Goal: Information Seeking & Learning: Learn about a topic

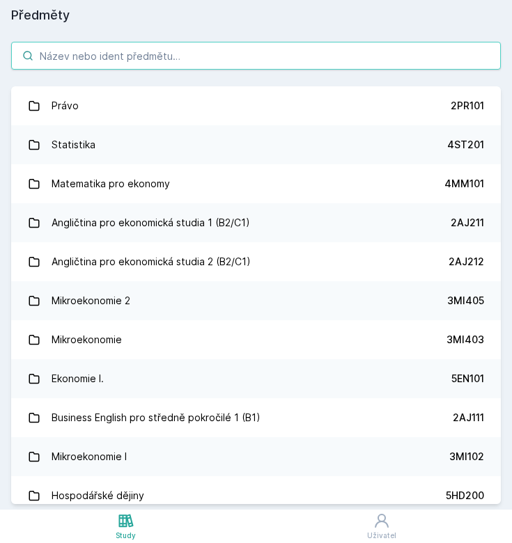
click at [272, 57] on input "search" at bounding box center [256, 56] width 490 height 28
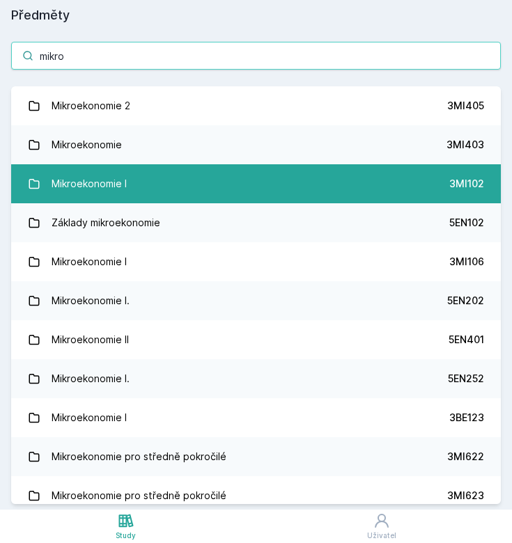
type input "mikro"
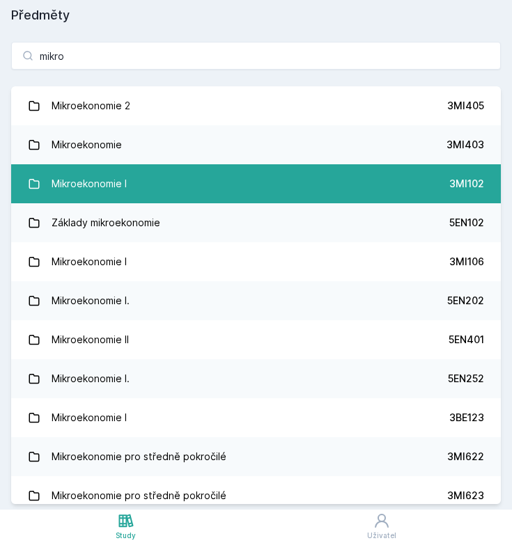
click at [216, 193] on link "Mikroekonomie I 3MI102" at bounding box center [256, 183] width 490 height 39
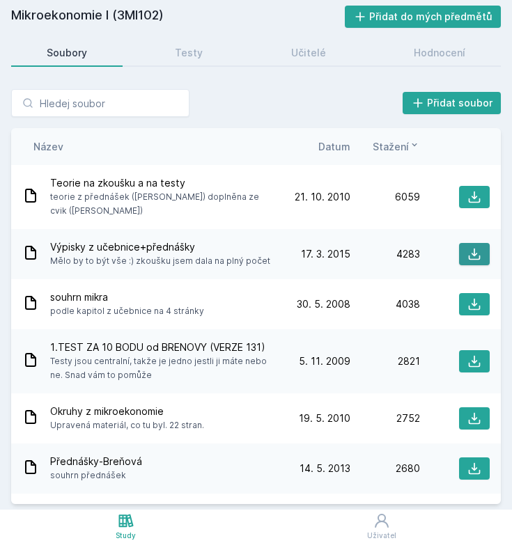
click at [467, 247] on icon at bounding box center [474, 254] width 14 height 14
click at [219, 13] on h2 "Mikroekonomie I (3MI102)" at bounding box center [178, 17] width 334 height 22
click at [347, 150] on span "Datum" at bounding box center [334, 146] width 32 height 15
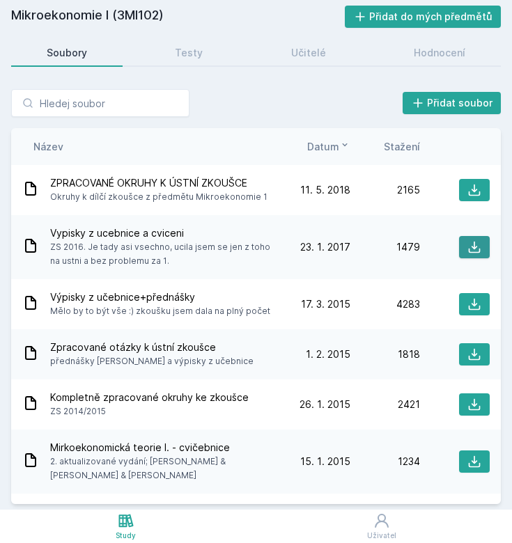
click at [471, 252] on icon at bounding box center [475, 248] width 12 height 12
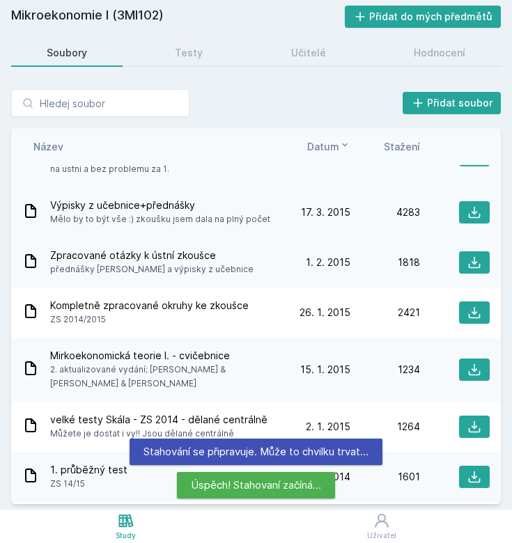
scroll to position [100, 0]
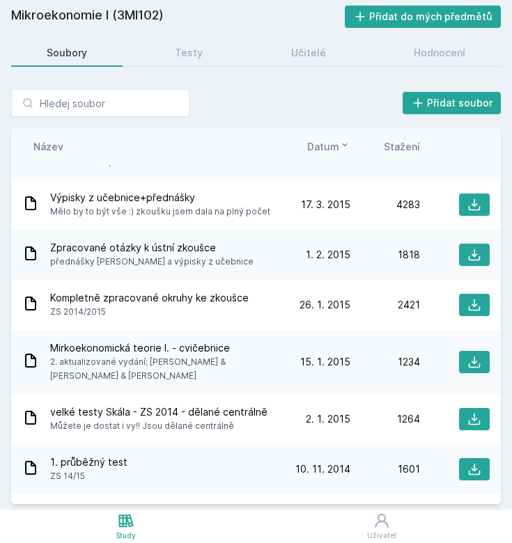
click at [218, 32] on div "Mikroekonomie I (3MI102) Přidat do mých předmětů [GEOGRAPHIC_DATA] Testy Učitel…" at bounding box center [256, 255] width 490 height 499
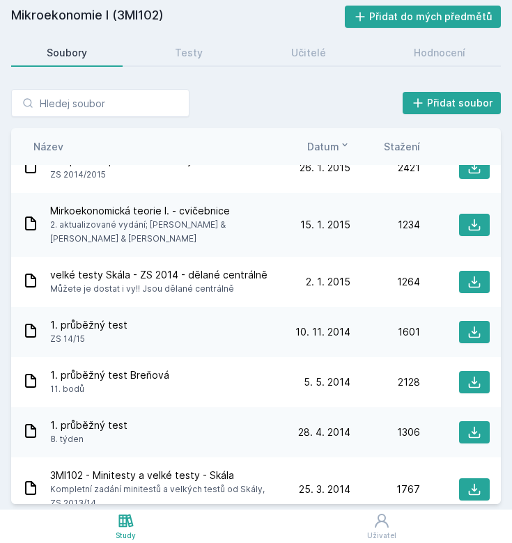
scroll to position [237, 0]
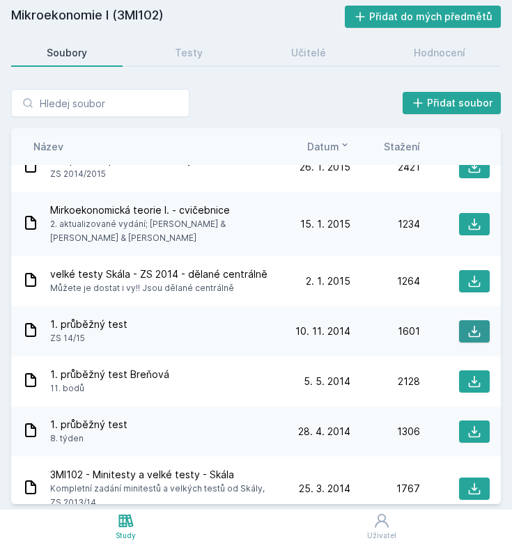
click at [469, 338] on button at bounding box center [474, 331] width 31 height 22
click at [130, 47] on div "Soubory Testy Učitelé Hodnocení" at bounding box center [256, 53] width 490 height 28
